Goal: Transaction & Acquisition: Purchase product/service

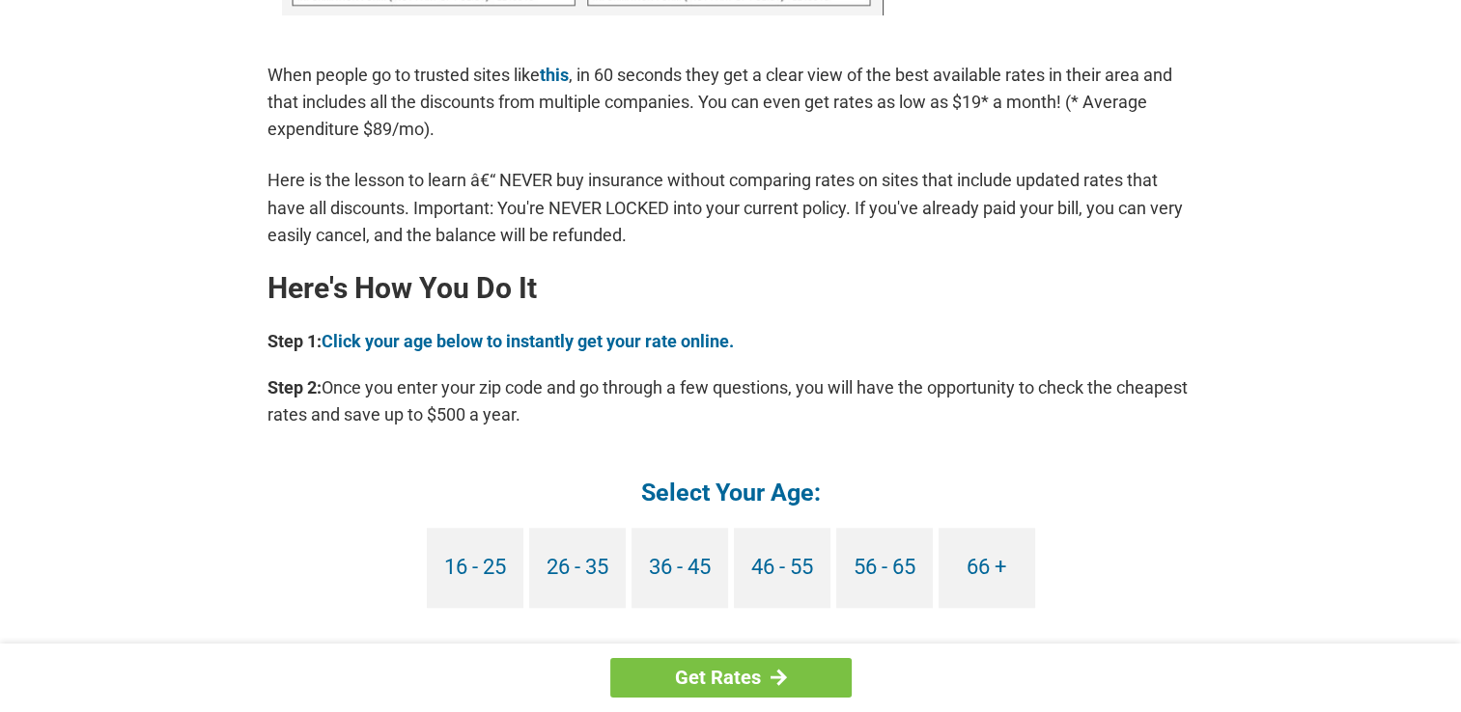
scroll to position [1545, 0]
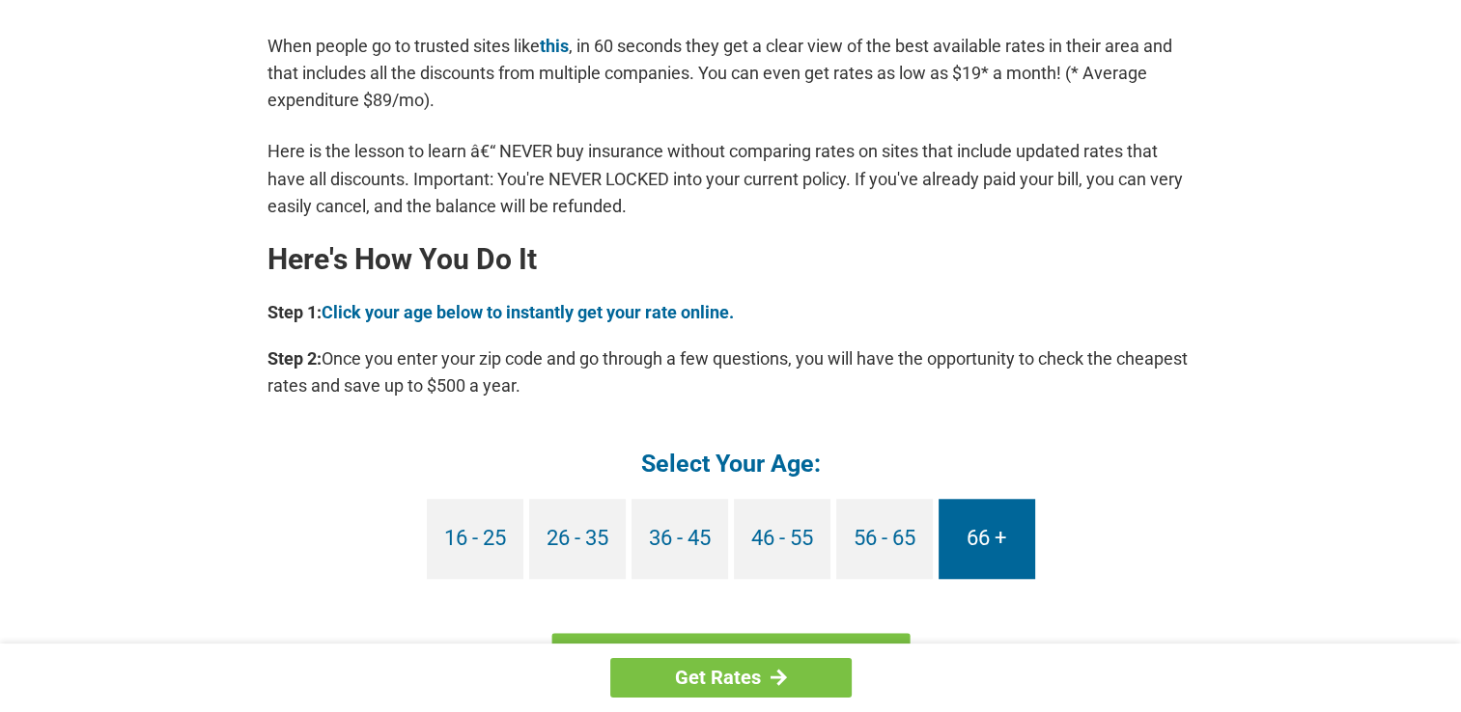
click at [992, 542] on link "66 +" at bounding box center [986, 539] width 97 height 80
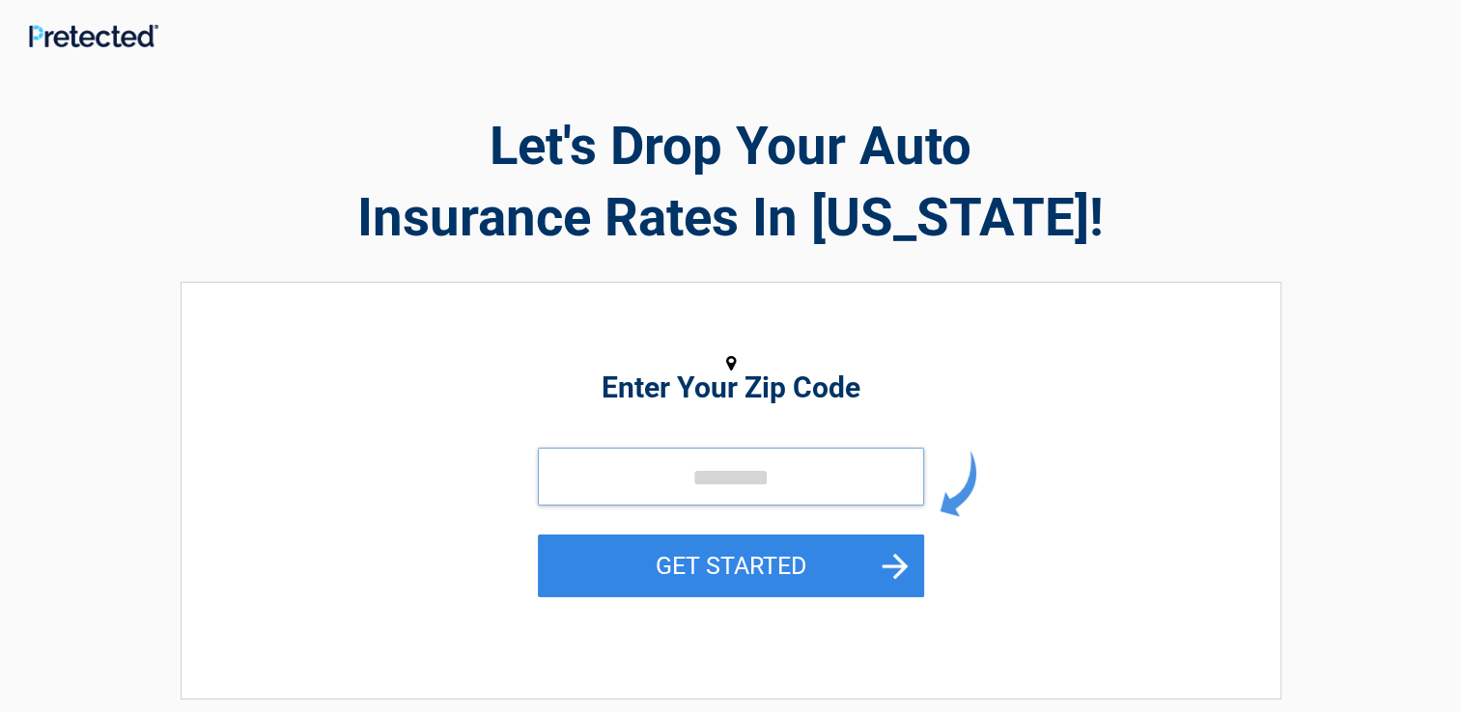
click at [709, 489] on input "tel" at bounding box center [731, 477] width 386 height 58
type input "*****"
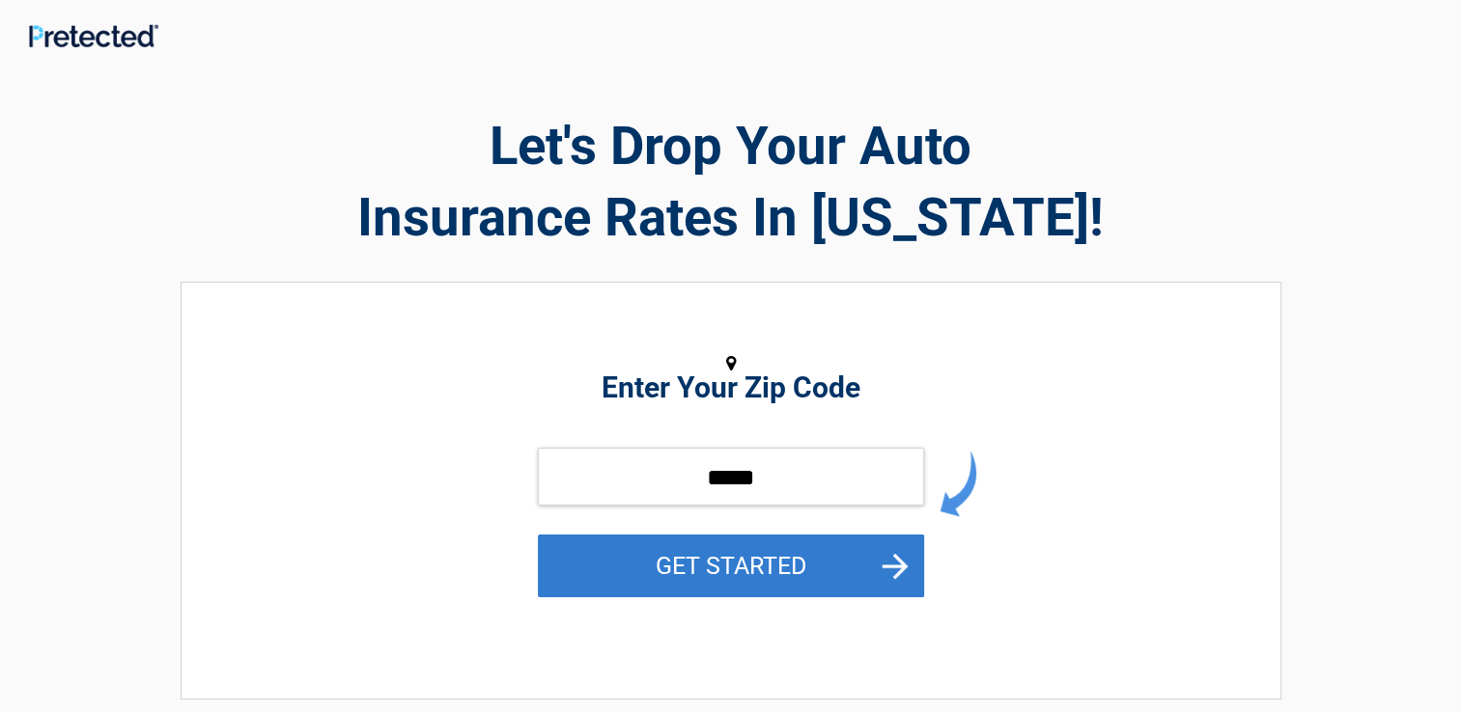
click at [717, 572] on button "GET STARTED" at bounding box center [731, 566] width 386 height 63
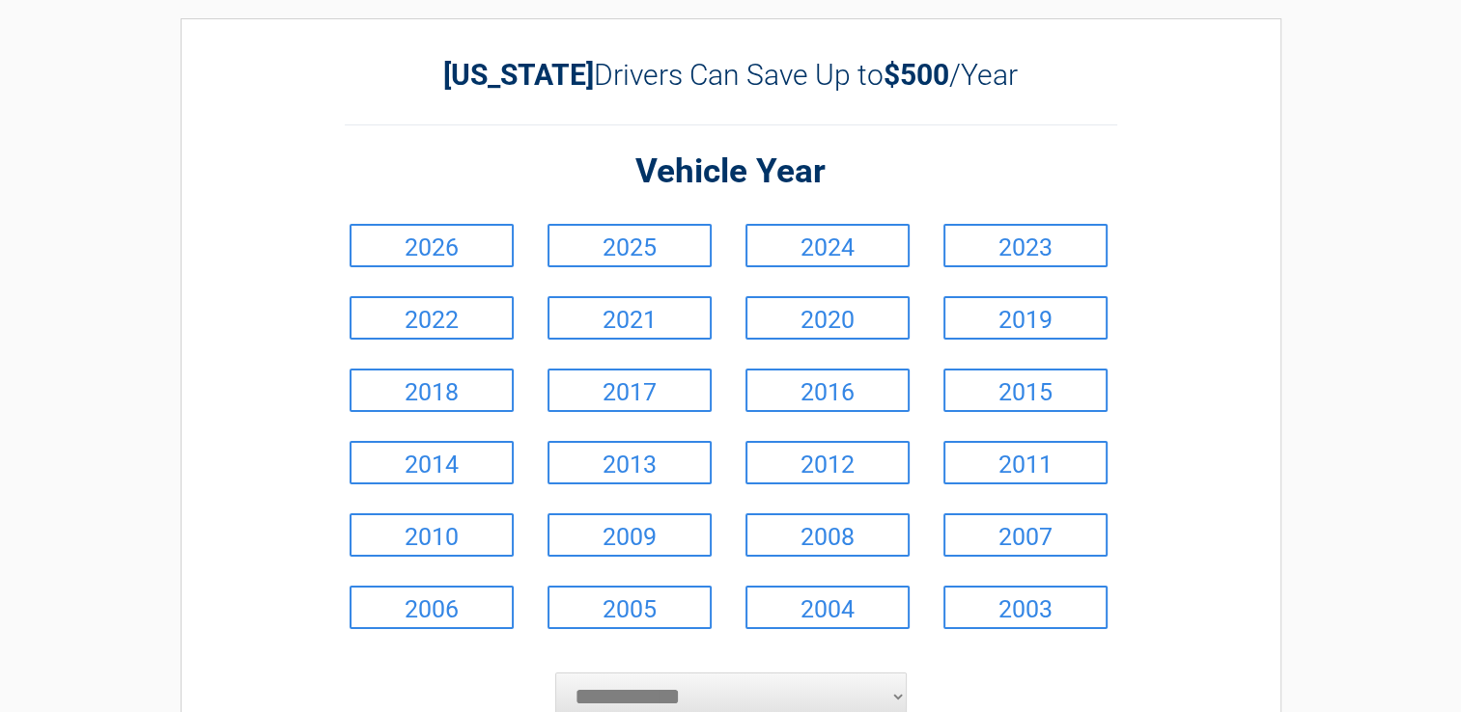
scroll to position [97, 0]
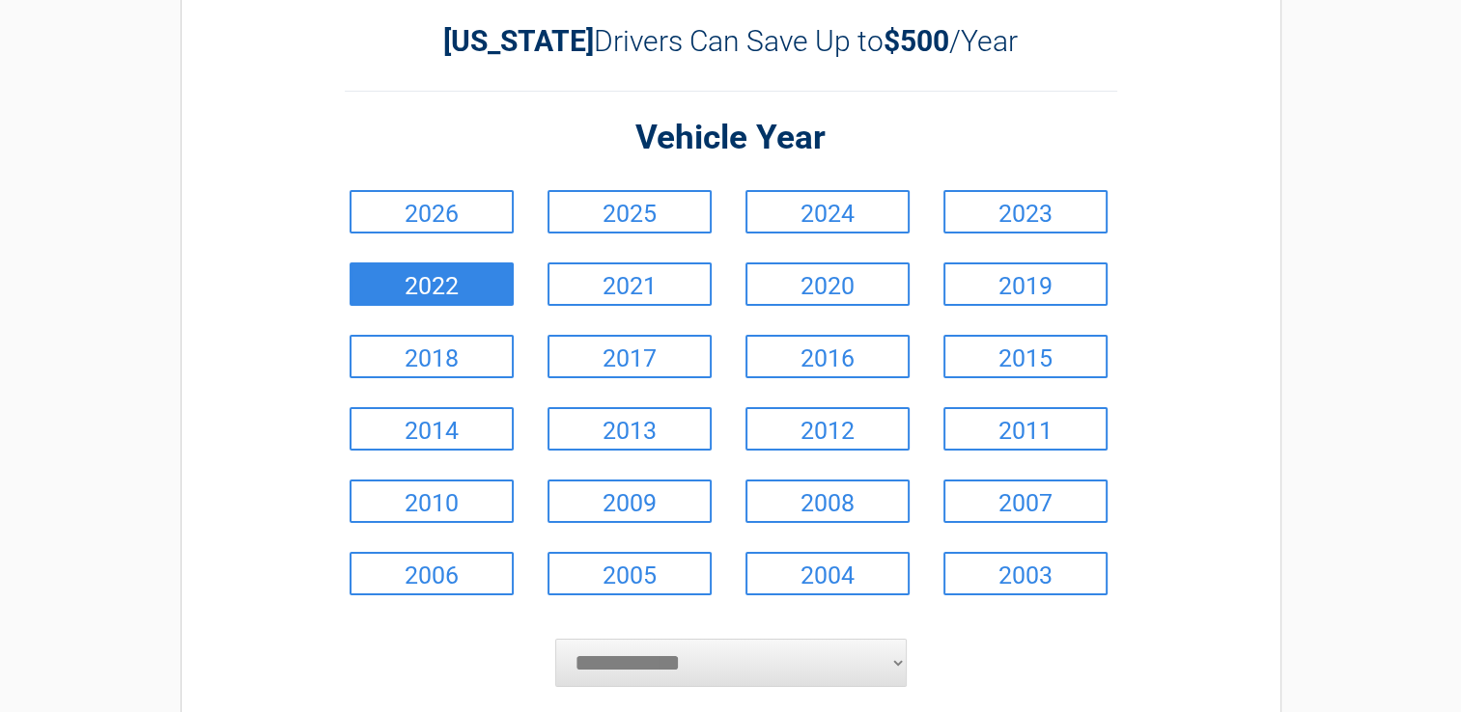
click at [487, 291] on link "2022" at bounding box center [431, 284] width 164 height 43
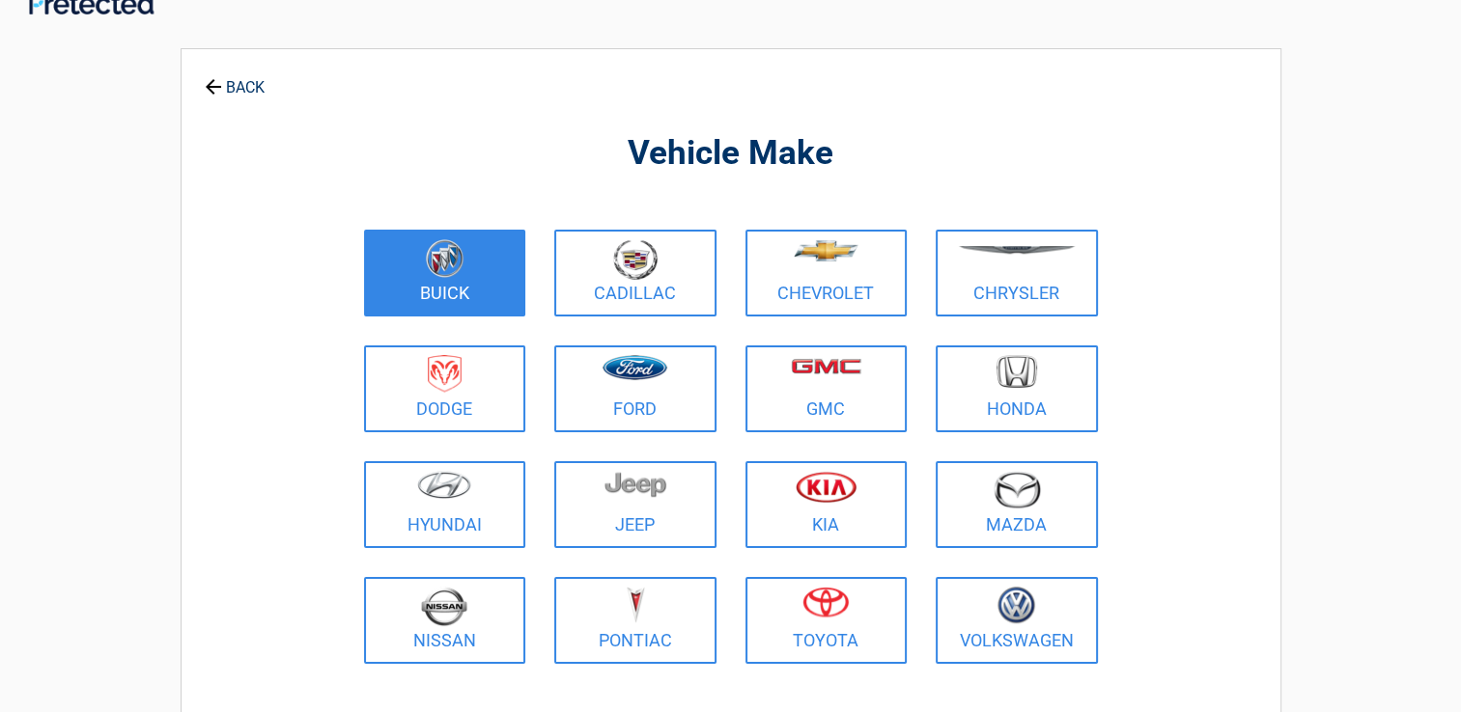
scroll to position [0, 0]
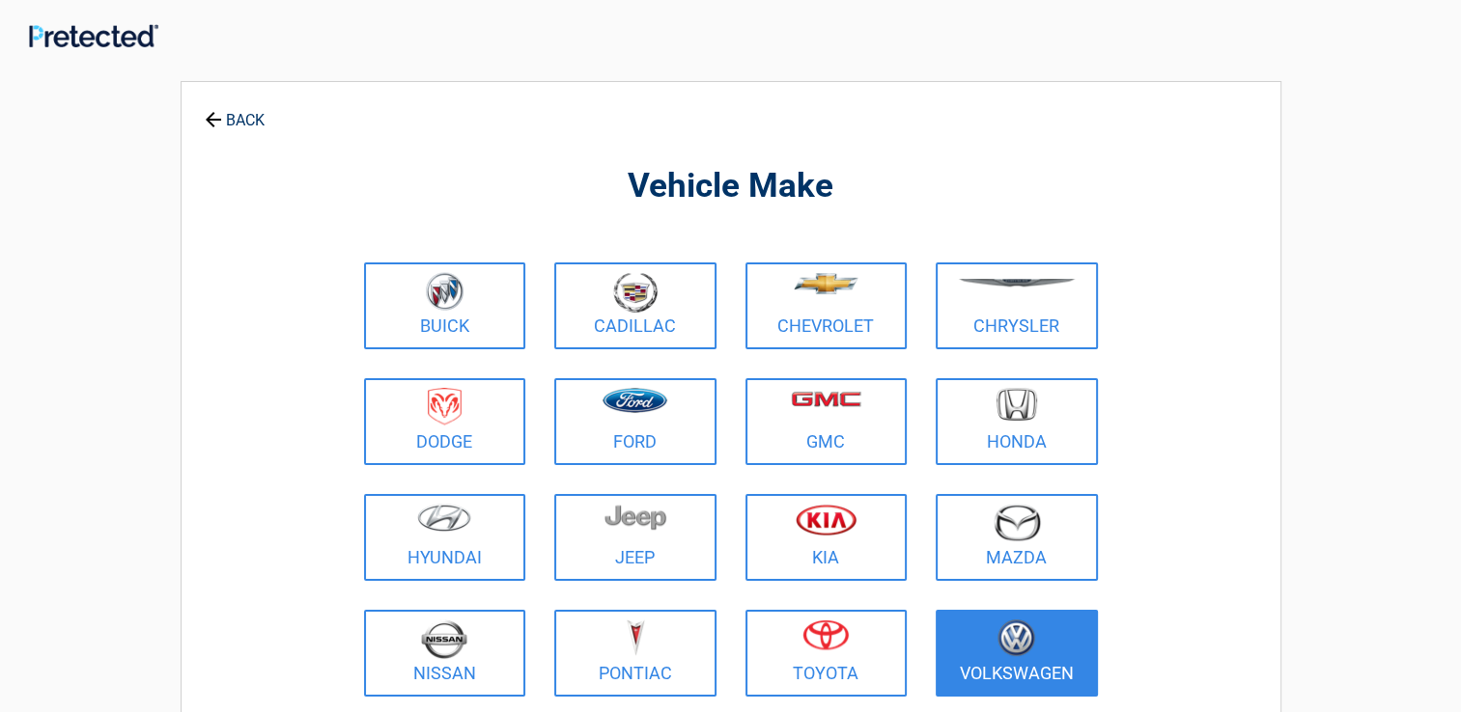
click at [1009, 642] on img at bounding box center [1016, 639] width 38 height 38
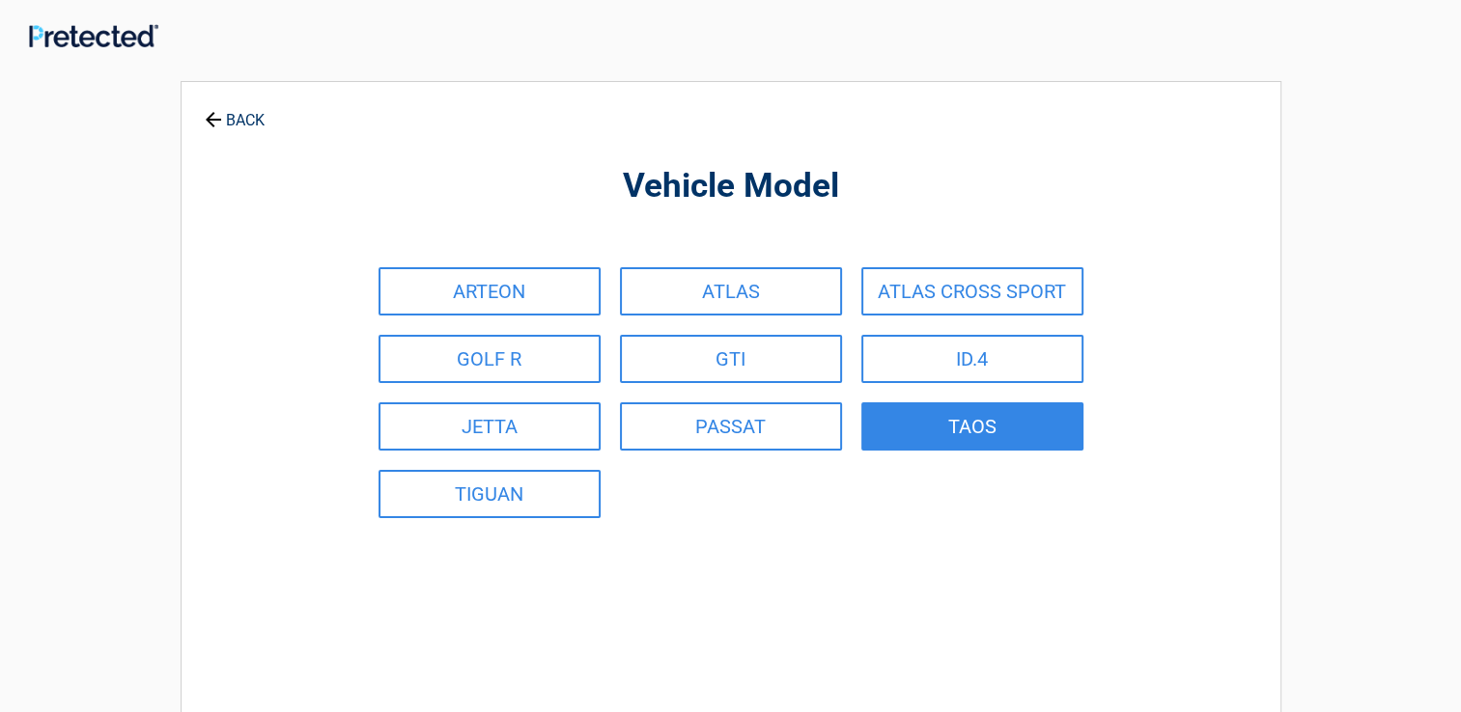
click at [968, 427] on link "TAOS" at bounding box center [972, 427] width 222 height 48
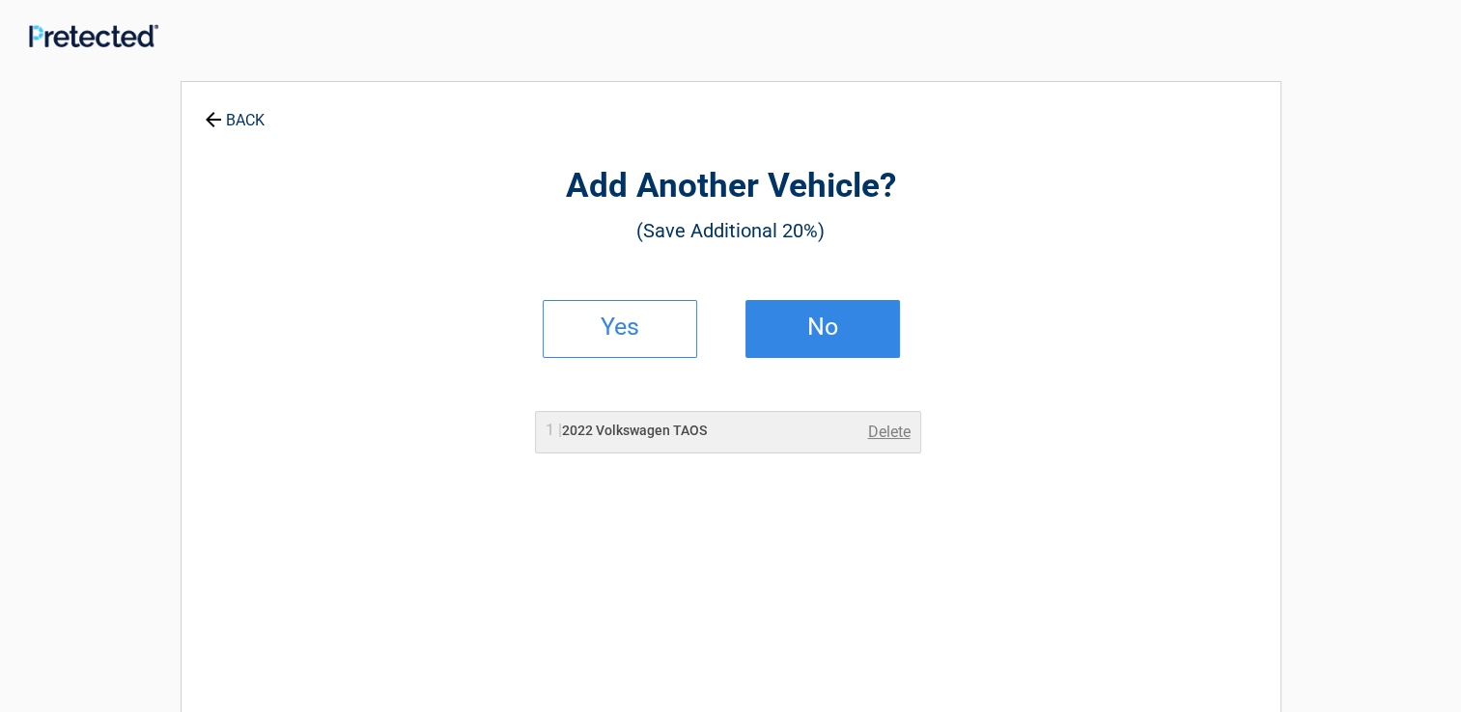
click at [848, 329] on h2 "No" at bounding box center [823, 328] width 114 height 14
